Goal: Find specific page/section: Find specific page/section

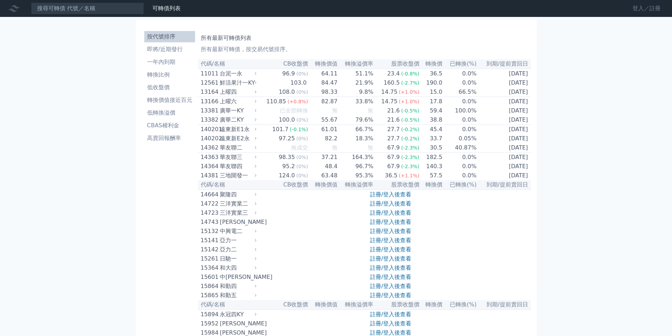
drag, startPoint x: 0, startPoint y: 0, endPoint x: 633, endPoint y: 11, distance: 633.3
click at [635, 7] on link "登入／註冊" at bounding box center [647, 8] width 40 height 11
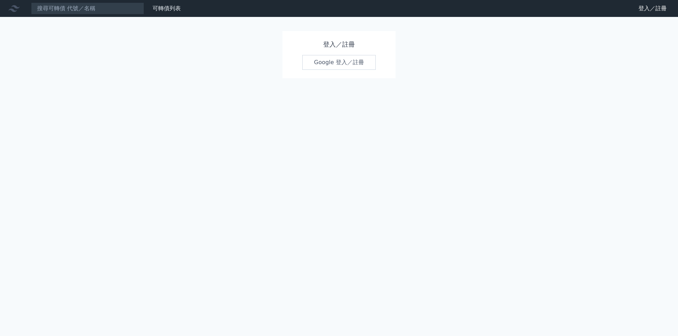
click at [327, 64] on link "Google 登入／註冊" at bounding box center [338, 62] width 73 height 15
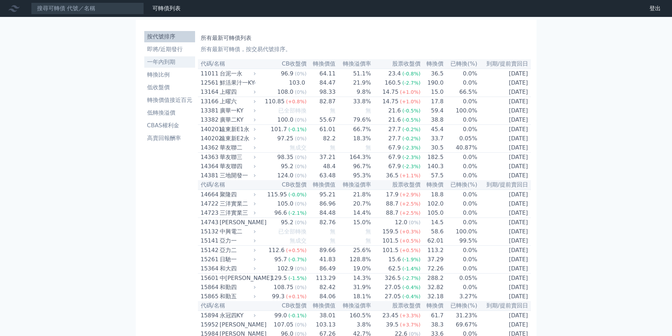
click at [174, 65] on li "一年內到期" at bounding box center [169, 62] width 51 height 8
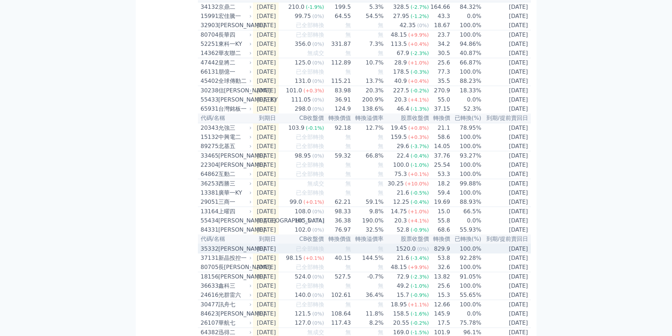
scroll to position [286, 0]
